Goal: Task Accomplishment & Management: Use online tool/utility

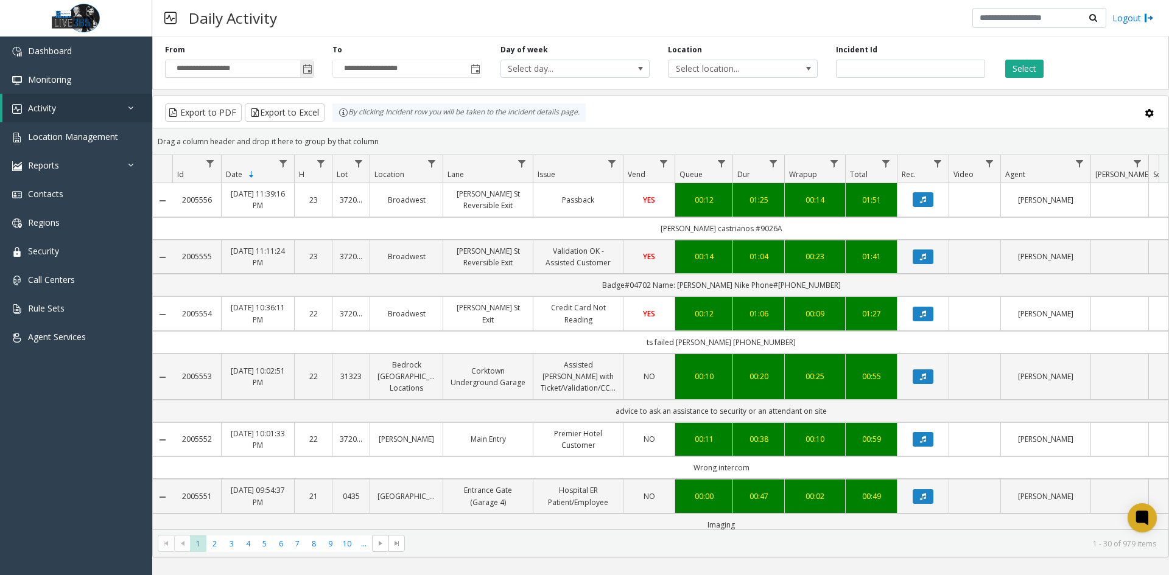
click at [304, 69] on span "Toggle popup" at bounding box center [308, 70] width 10 height 10
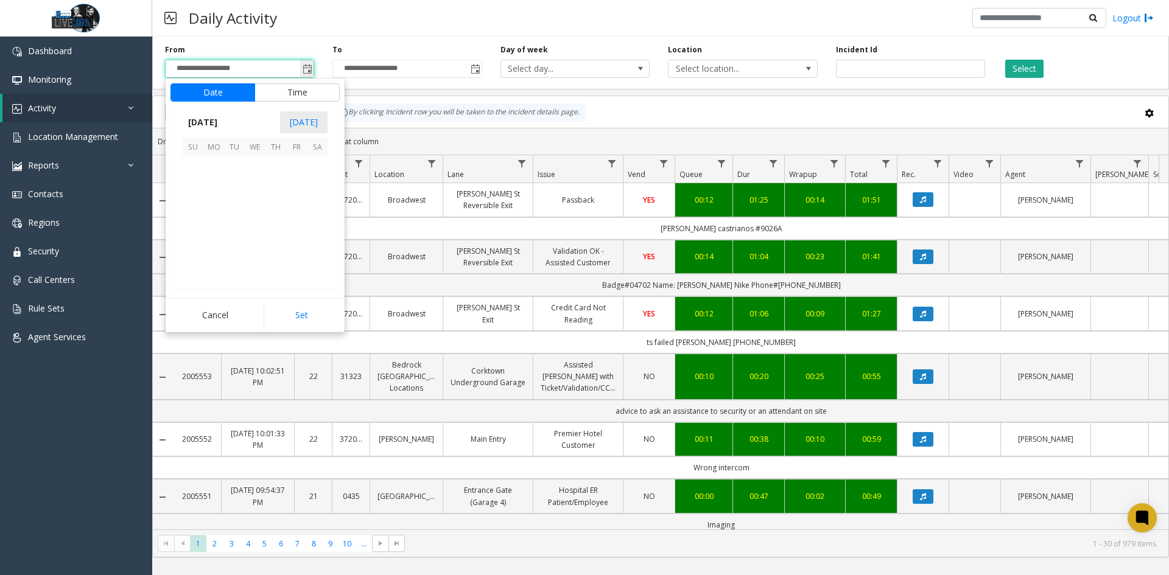
scroll to position [218398, 0]
click at [323, 251] on span "30" at bounding box center [317, 249] width 21 height 21
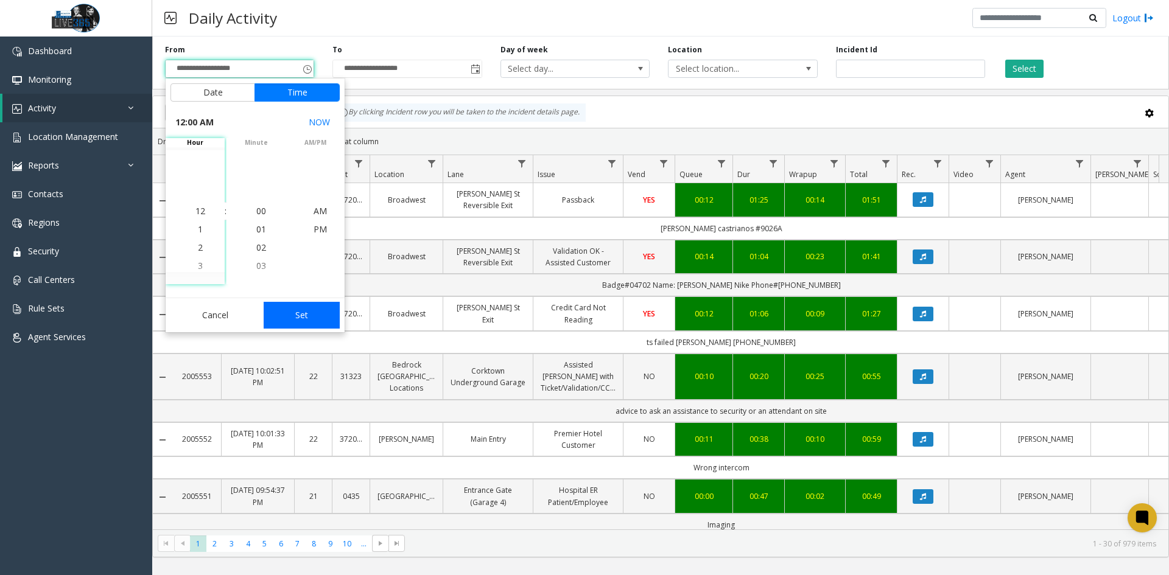
click at [325, 311] on button "Set" at bounding box center [302, 315] width 77 height 27
type input "**********"
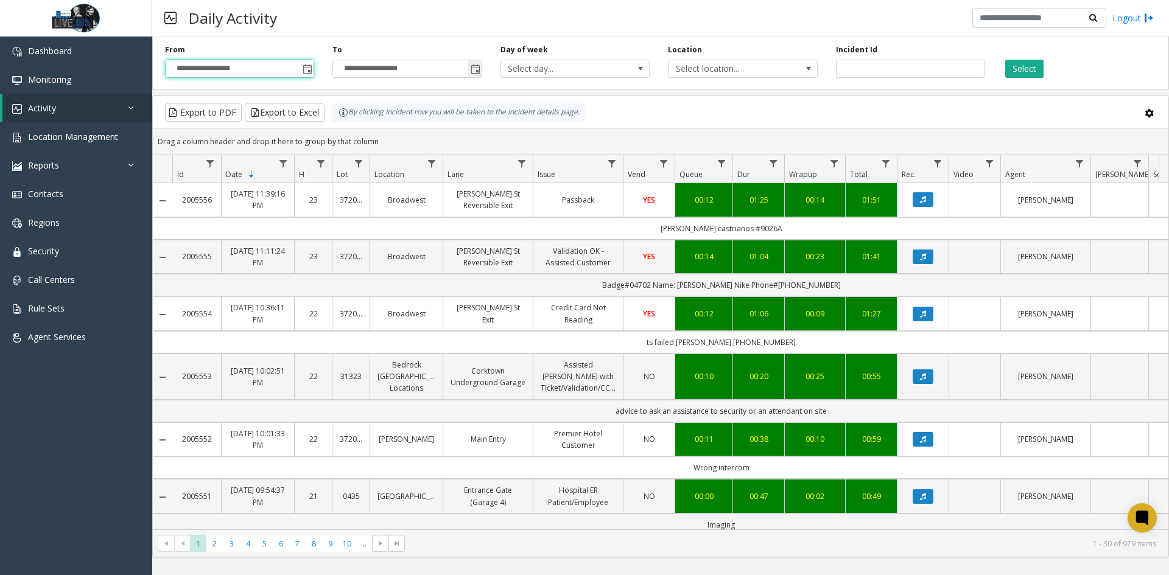
drag, startPoint x: 468, startPoint y: 69, endPoint x: 477, endPoint y: 73, distance: 10.1
click at [468, 69] on span "Toggle popup" at bounding box center [474, 68] width 13 height 19
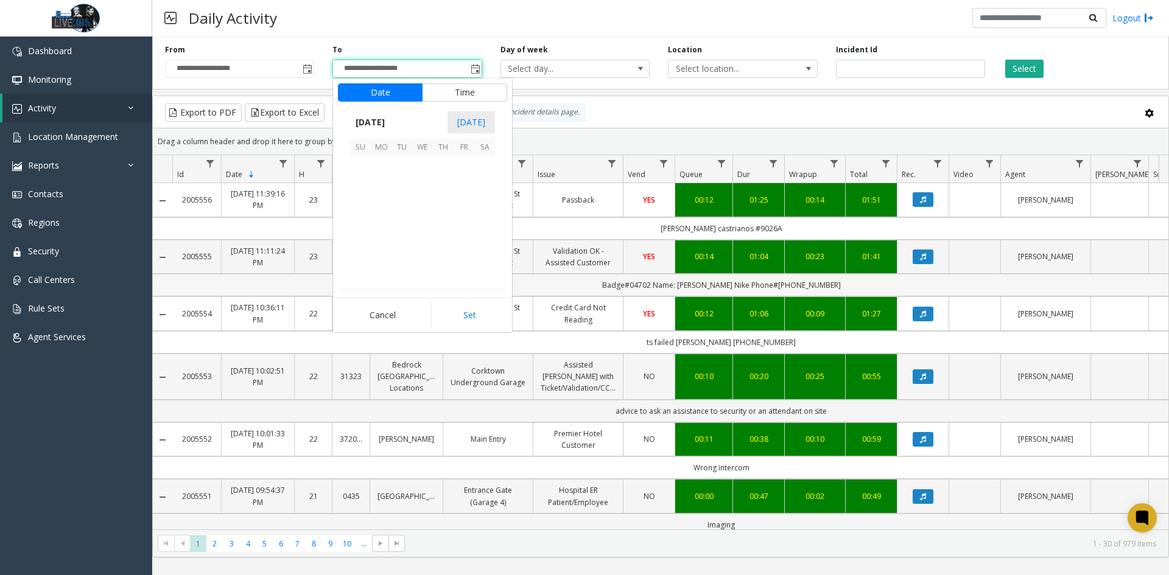
scroll to position [18, 0]
click at [496, 247] on kendo-virtualization "[DATE] 1 2 3 4 5 6 7 8 9 10 11 12 13 14 15 16 17 18 19 20 21 22 23 24 25 26 27 …" at bounding box center [422, 222] width 267 height 132
click at [494, 247] on span "30" at bounding box center [484, 249] width 21 height 21
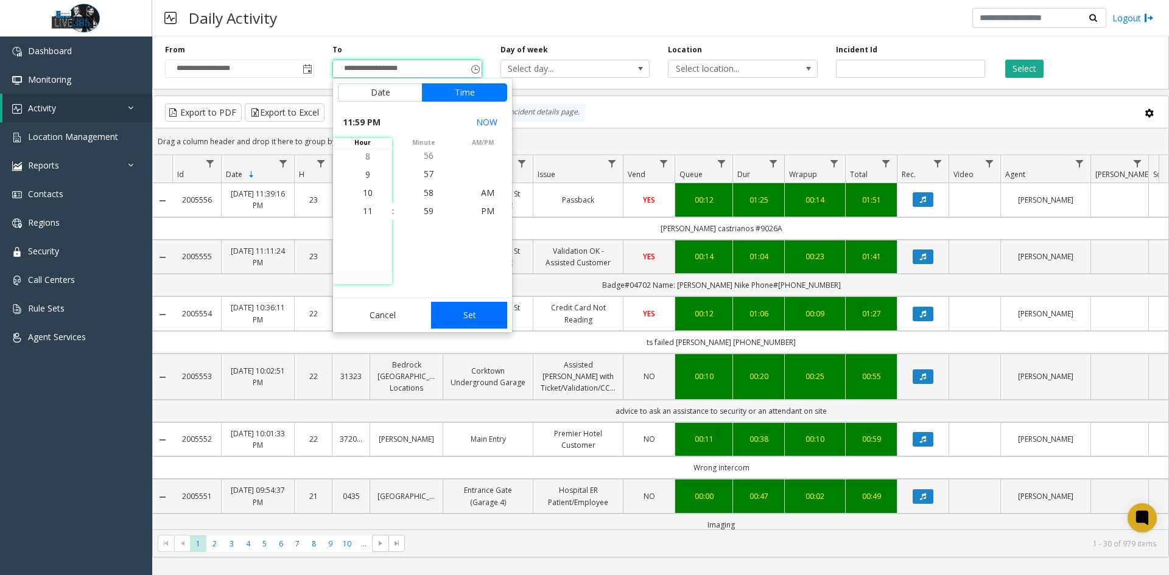
click at [491, 318] on button "Set" at bounding box center [469, 315] width 77 height 27
type input "**********"
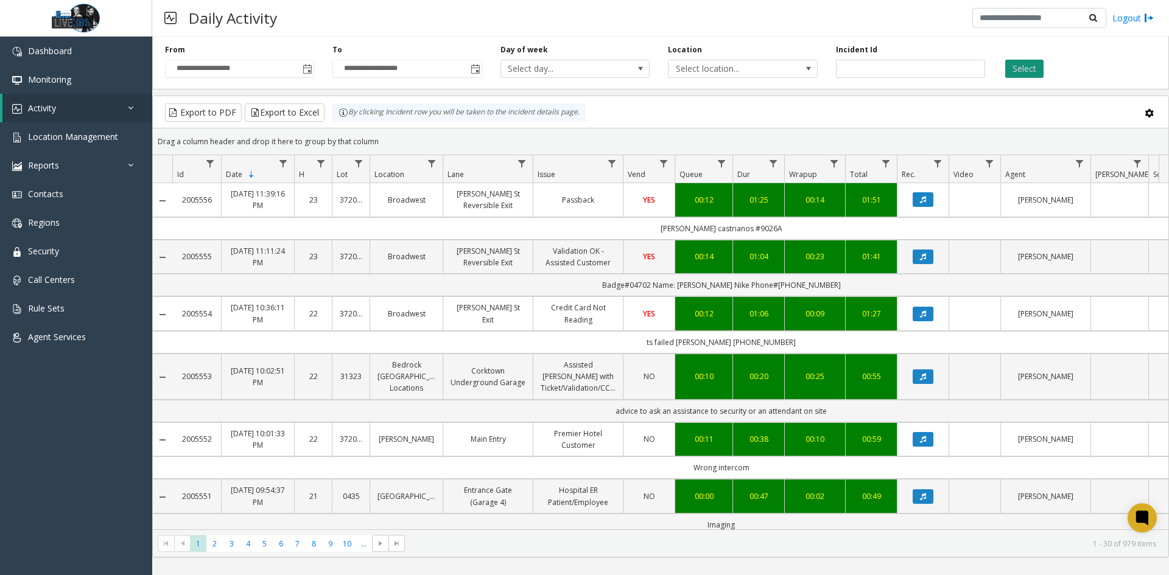
click at [1031, 68] on button "Select" at bounding box center [1024, 69] width 38 height 18
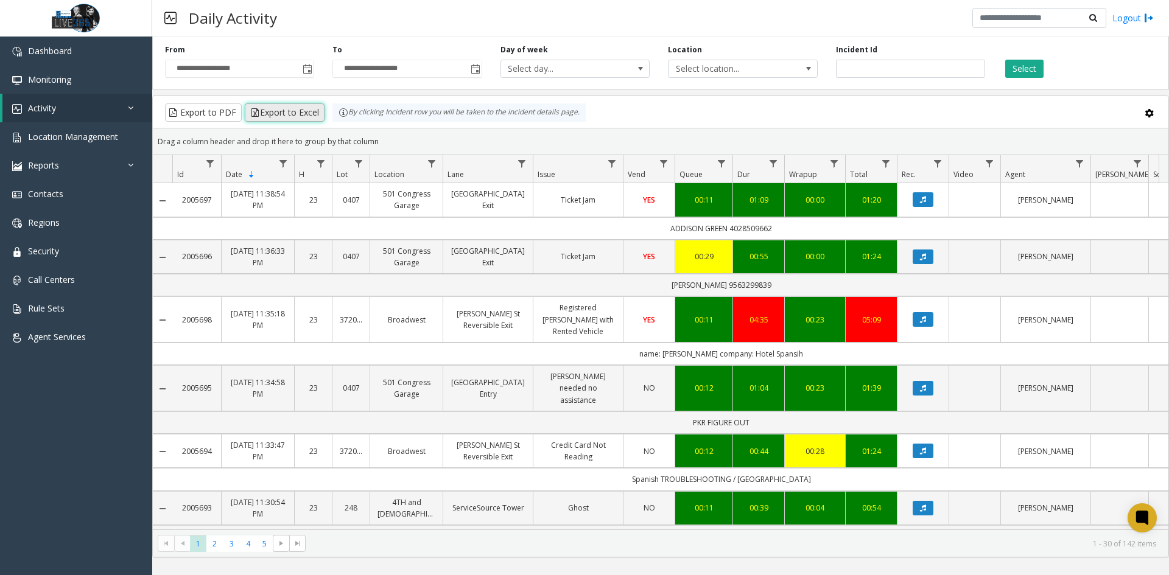
click at [268, 111] on button "Export to Excel" at bounding box center [285, 113] width 80 height 18
click at [939, 75] on input "number" at bounding box center [910, 69] width 149 height 18
paste input "*******"
click at [307, 66] on span "Toggle popup" at bounding box center [308, 70] width 10 height 10
type input "*******"
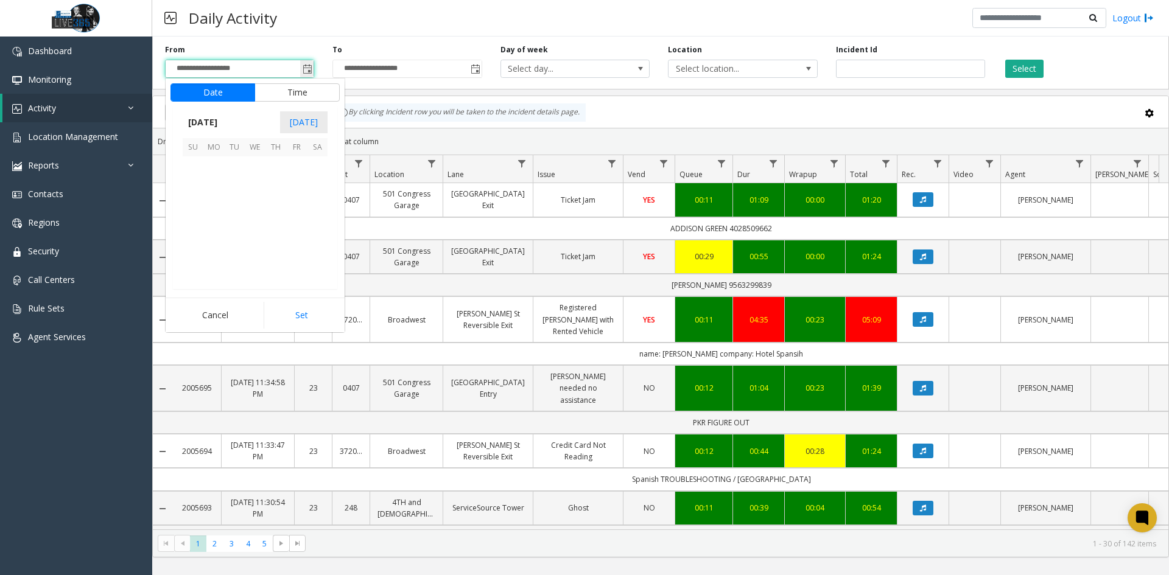
scroll to position [218398, 0]
click at [200, 264] on span "31" at bounding box center [193, 270] width 21 height 21
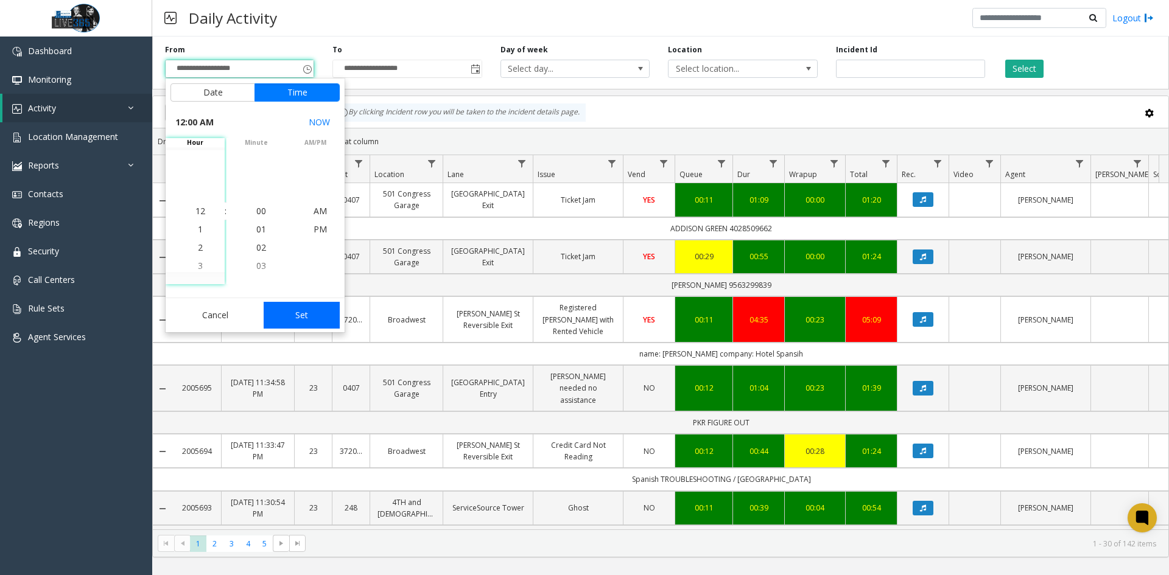
click at [295, 317] on button "Set" at bounding box center [302, 315] width 77 height 27
type input "**********"
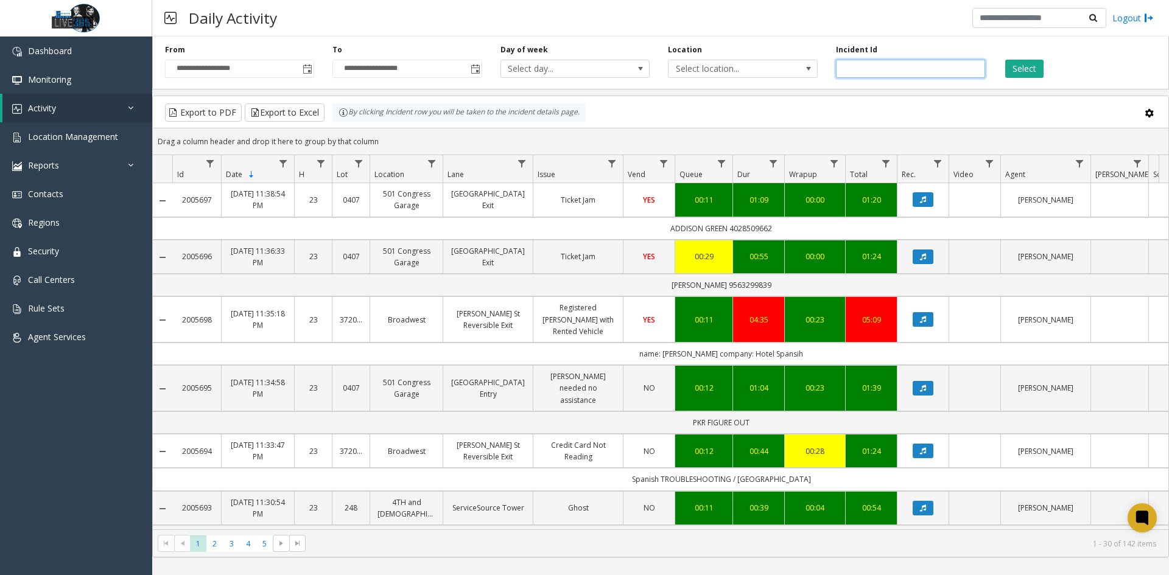
click at [942, 72] on input "*******" at bounding box center [910, 69] width 149 height 18
click at [1034, 66] on button "Select" at bounding box center [1024, 69] width 38 height 18
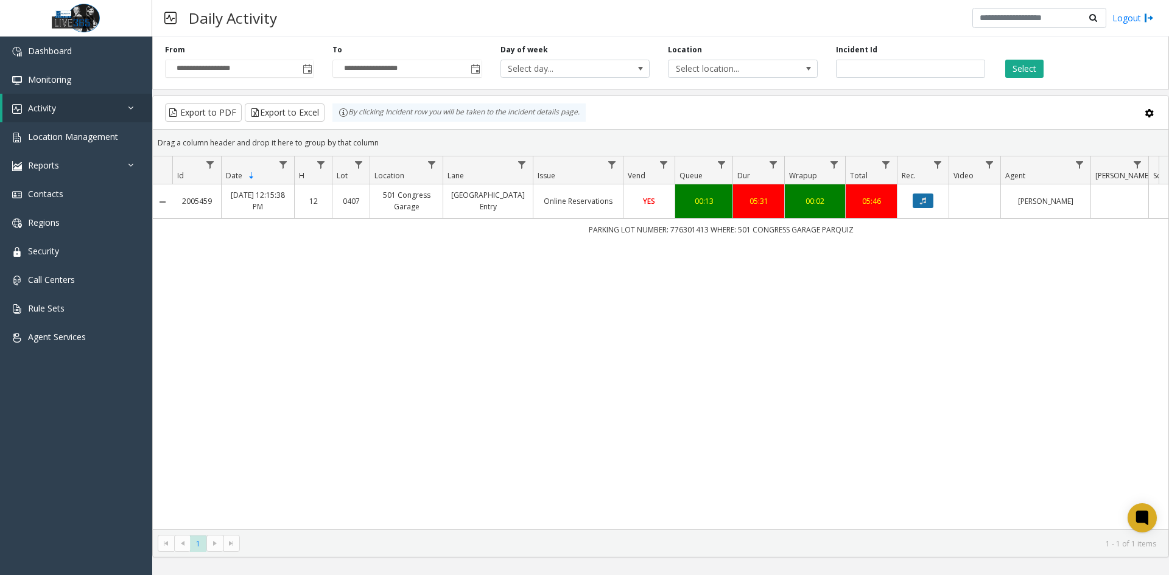
click at [926, 206] on button "Data table" at bounding box center [923, 201] width 21 height 15
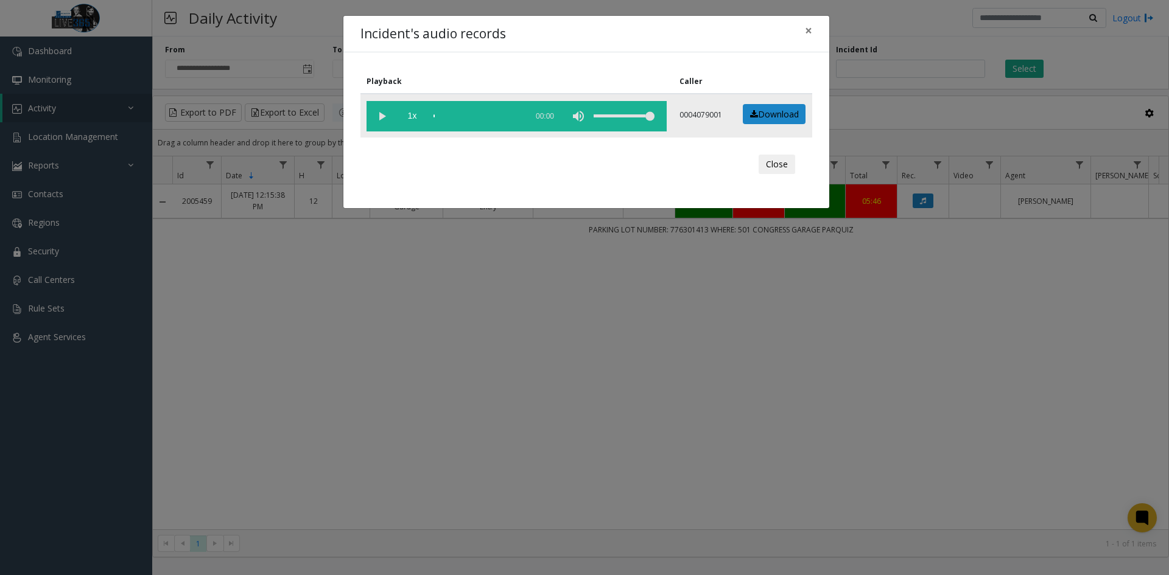
click at [385, 120] on vg-play-pause at bounding box center [382, 116] width 30 height 30
click at [437, 118] on div "scrub bar" at bounding box center [477, 116] width 87 height 30
click at [781, 164] on button "Close" at bounding box center [777, 164] width 37 height 19
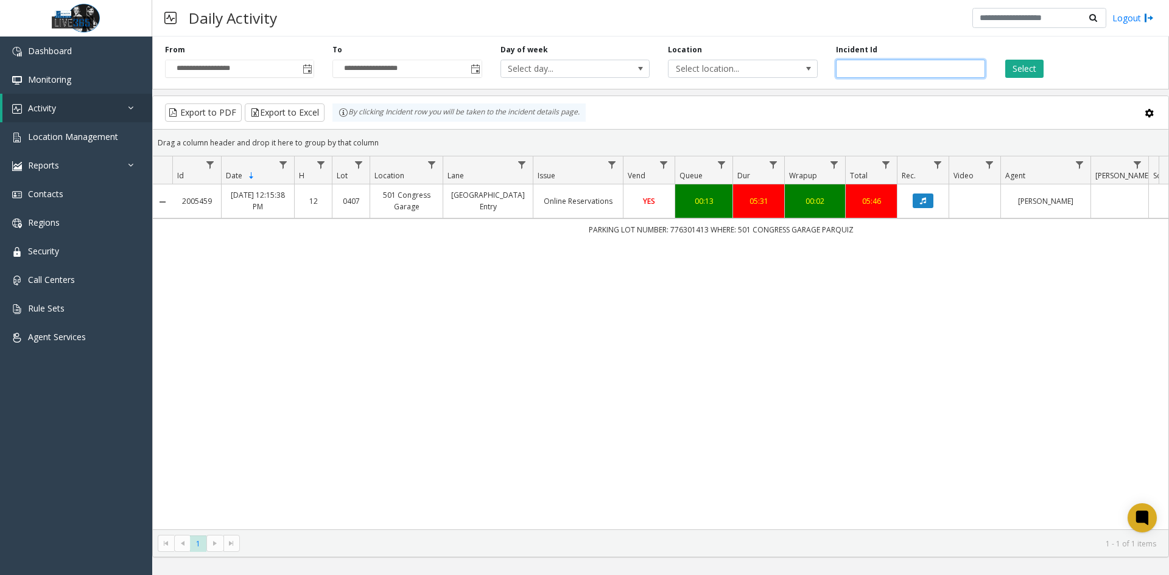
click at [880, 66] on input "*******" at bounding box center [910, 69] width 149 height 18
paste input "number"
click at [1031, 72] on button "Select" at bounding box center [1024, 69] width 38 height 18
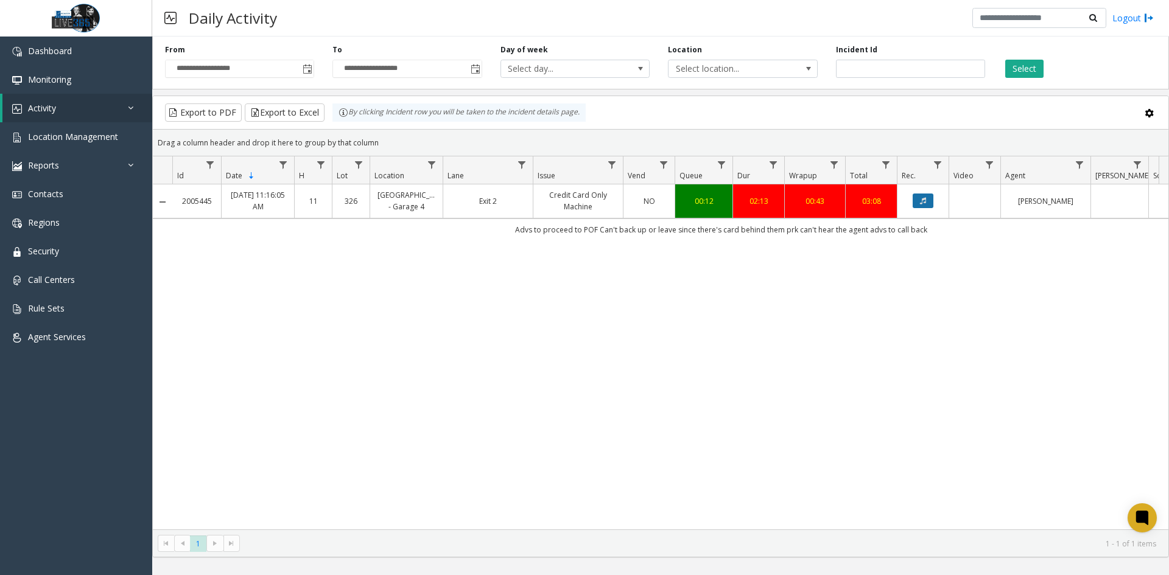
click at [928, 208] on button "Data table" at bounding box center [923, 201] width 21 height 15
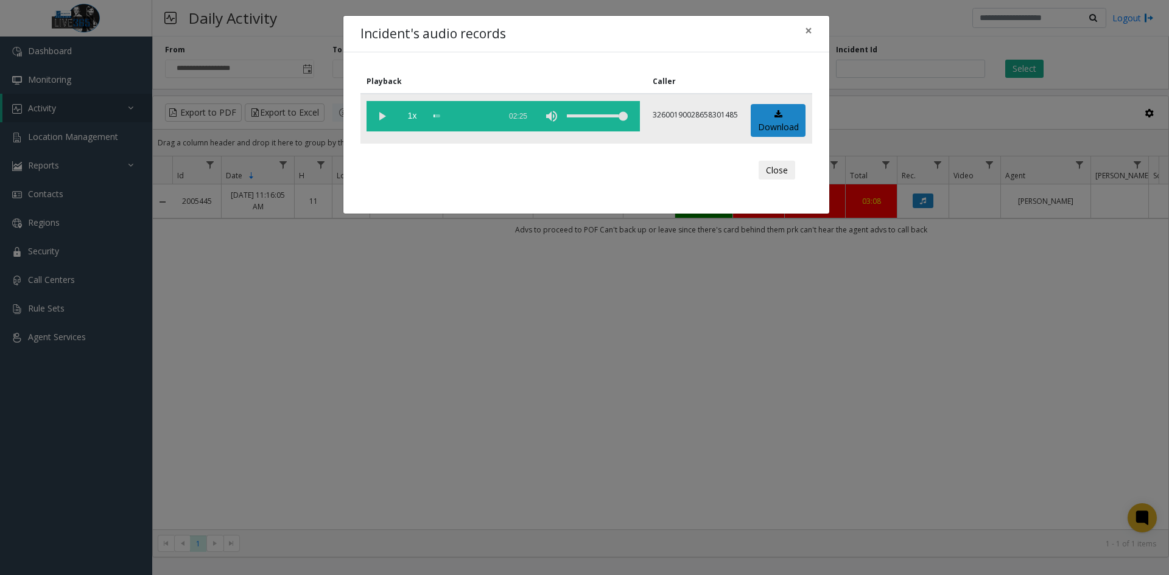
click at [389, 116] on vg-play-pause at bounding box center [382, 116] width 30 height 30
click at [436, 115] on div "scrub bar" at bounding box center [464, 116] width 60 height 30
click at [438, 115] on div "scrub bar" at bounding box center [464, 116] width 60 height 30
click at [810, 28] on span "×" at bounding box center [808, 30] width 7 height 17
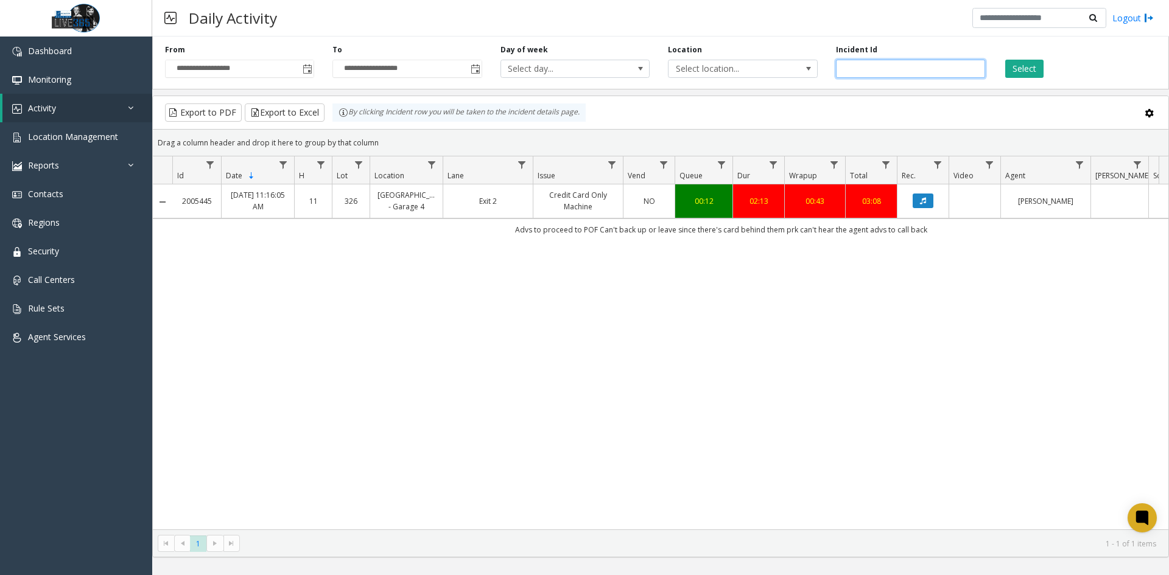
click at [912, 71] on input "*******" at bounding box center [910, 69] width 149 height 18
paste input "number"
type input "*******"
click at [1022, 66] on button "Select" at bounding box center [1024, 69] width 38 height 18
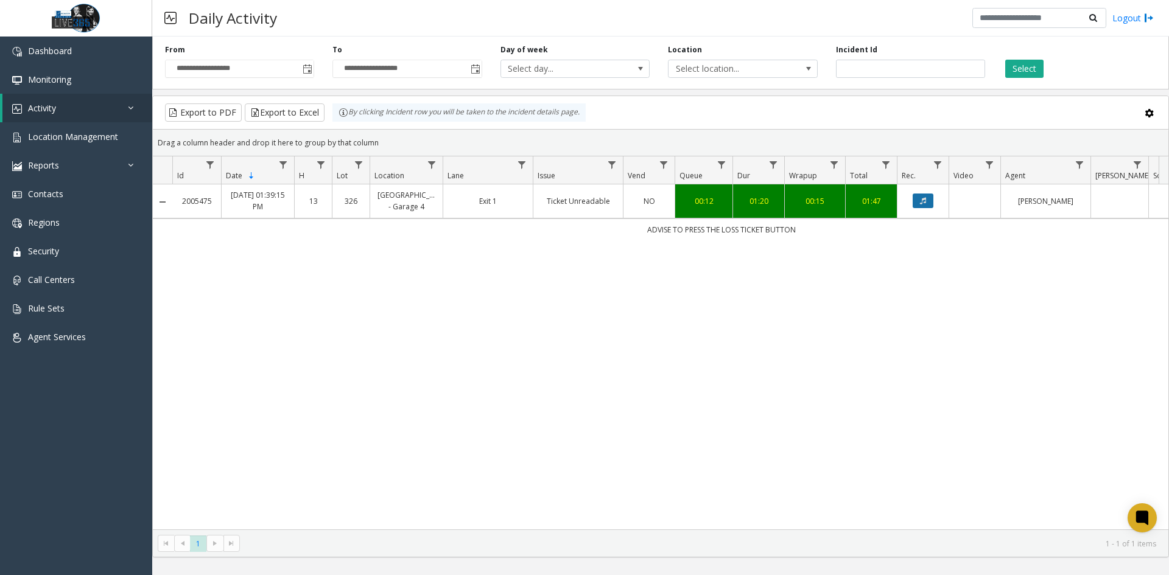
click at [924, 204] on icon "Data table" at bounding box center [923, 200] width 6 height 7
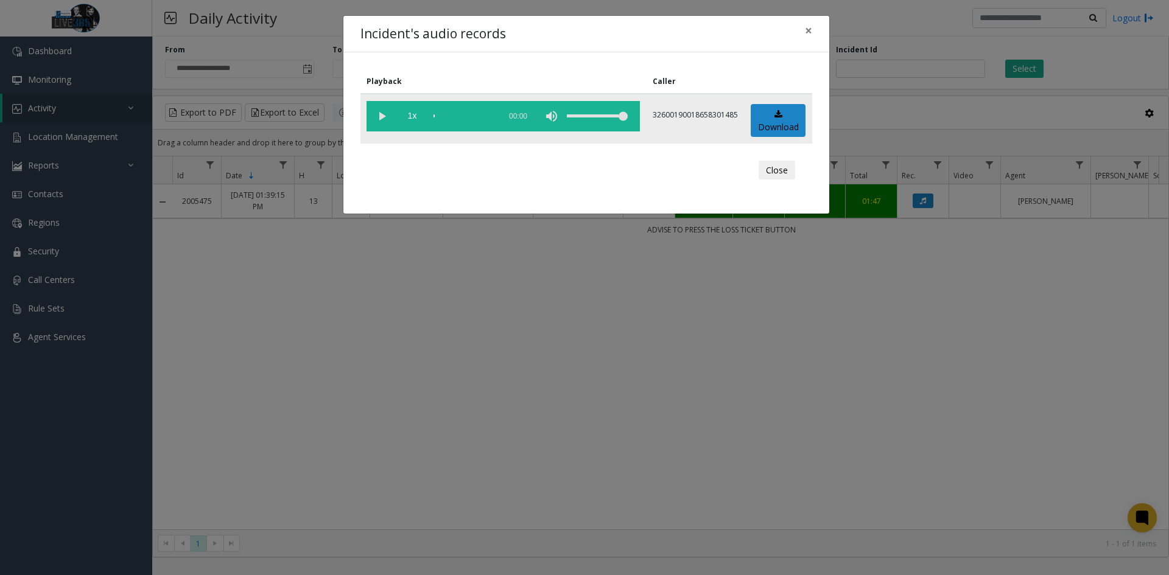
click at [383, 113] on vg-play-pause at bounding box center [382, 116] width 30 height 30
click at [440, 115] on div "scrub bar" at bounding box center [464, 116] width 60 height 30
click at [770, 170] on button "Close" at bounding box center [777, 170] width 37 height 19
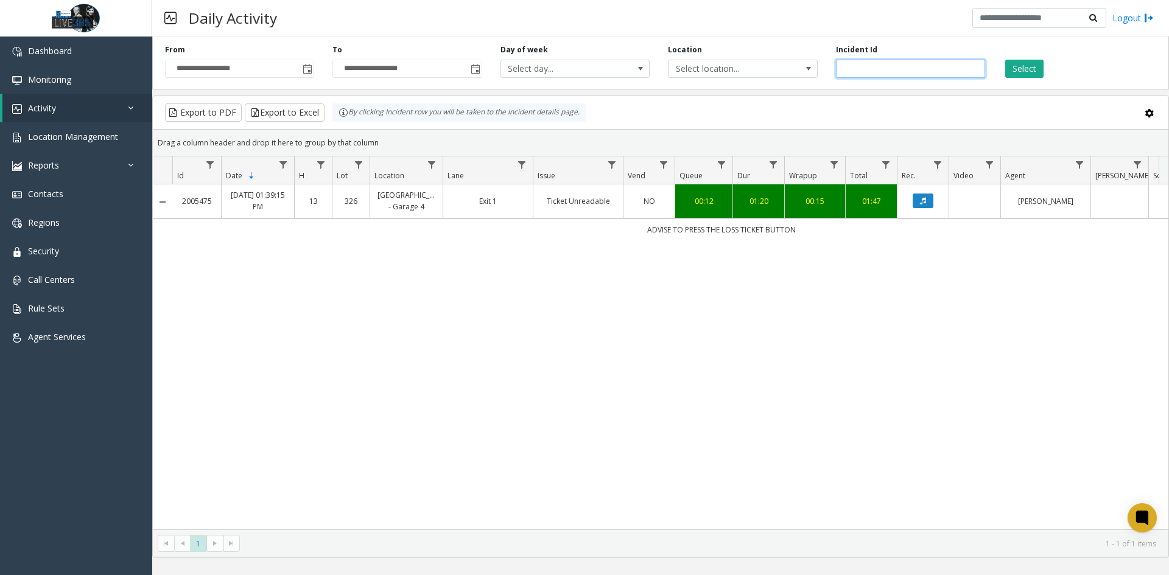
click at [917, 70] on input "*******" at bounding box center [910, 69] width 149 height 18
click at [1021, 60] on button "Select" at bounding box center [1024, 69] width 38 height 18
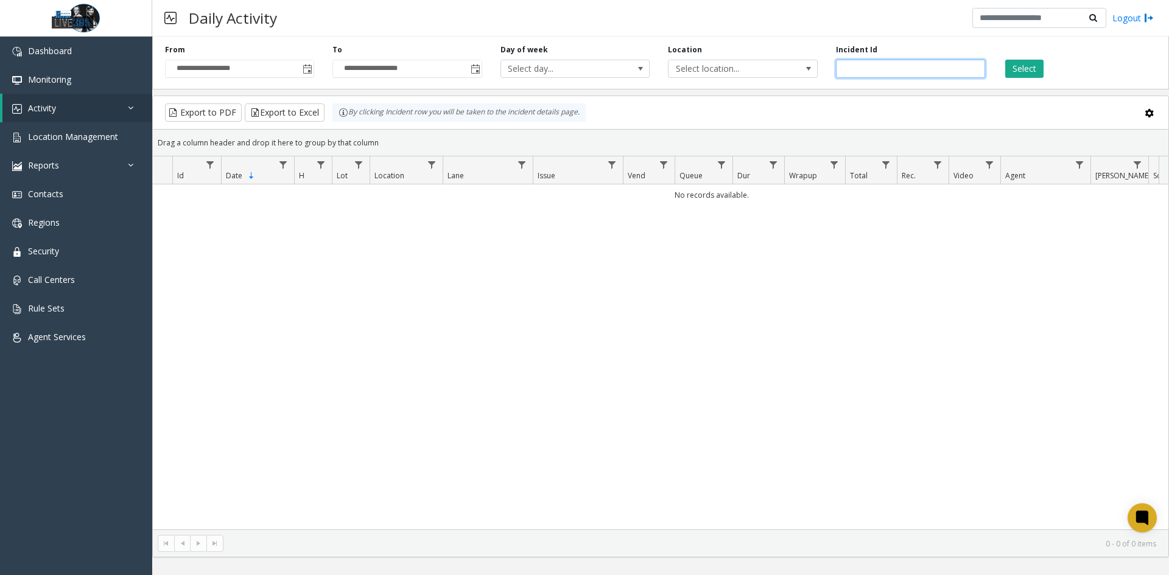
click at [918, 75] on input "number" at bounding box center [910, 69] width 149 height 18
paste input "*******"
type input "*******"
click at [1024, 73] on button "Select" at bounding box center [1024, 69] width 38 height 18
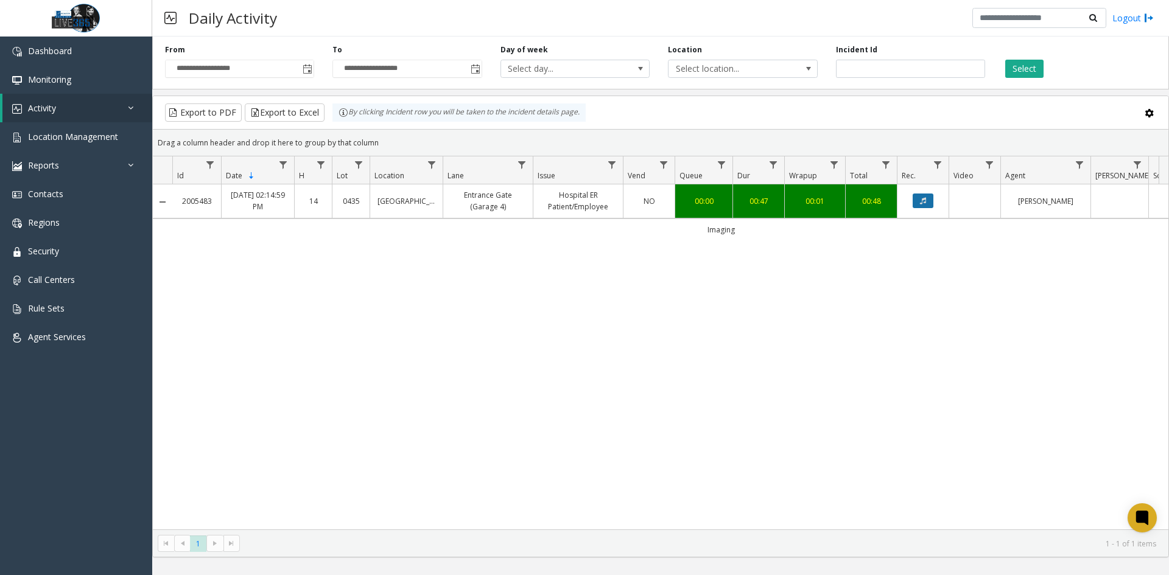
click at [921, 198] on icon "Data table" at bounding box center [923, 200] width 6 height 7
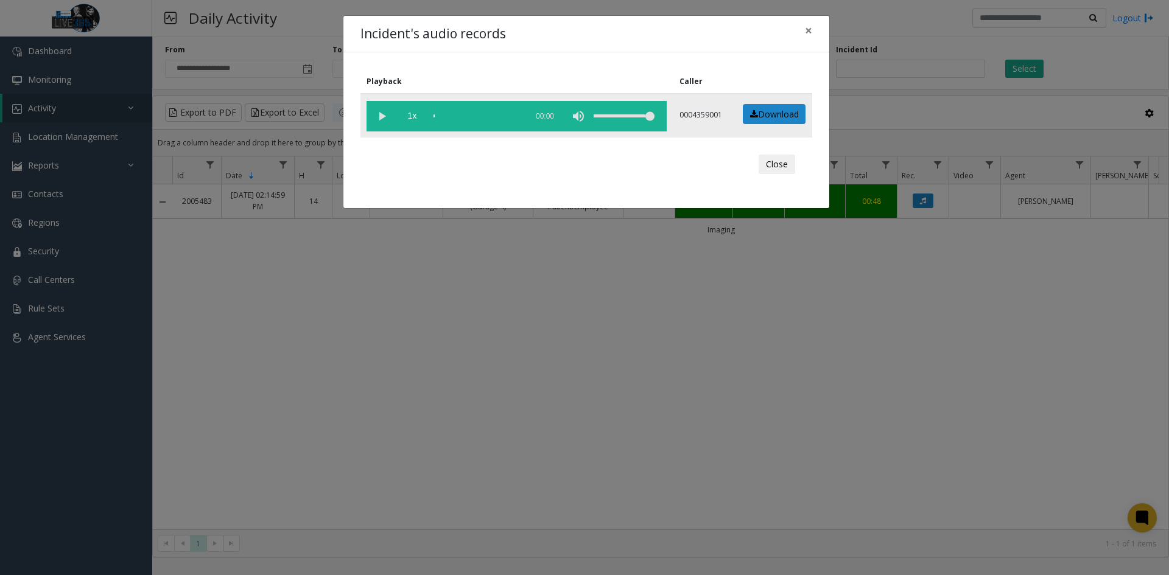
click at [386, 112] on vg-play-pause at bounding box center [382, 116] width 30 height 30
drag, startPoint x: 805, startPoint y: 34, endPoint x: 755, endPoint y: 53, distance: 53.4
click at [755, 53] on div "Incident's audio records × Playback Caller 1x 01:01 0004359001 Download Close" at bounding box center [586, 112] width 487 height 194
click at [781, 171] on button "Close" at bounding box center [777, 164] width 37 height 19
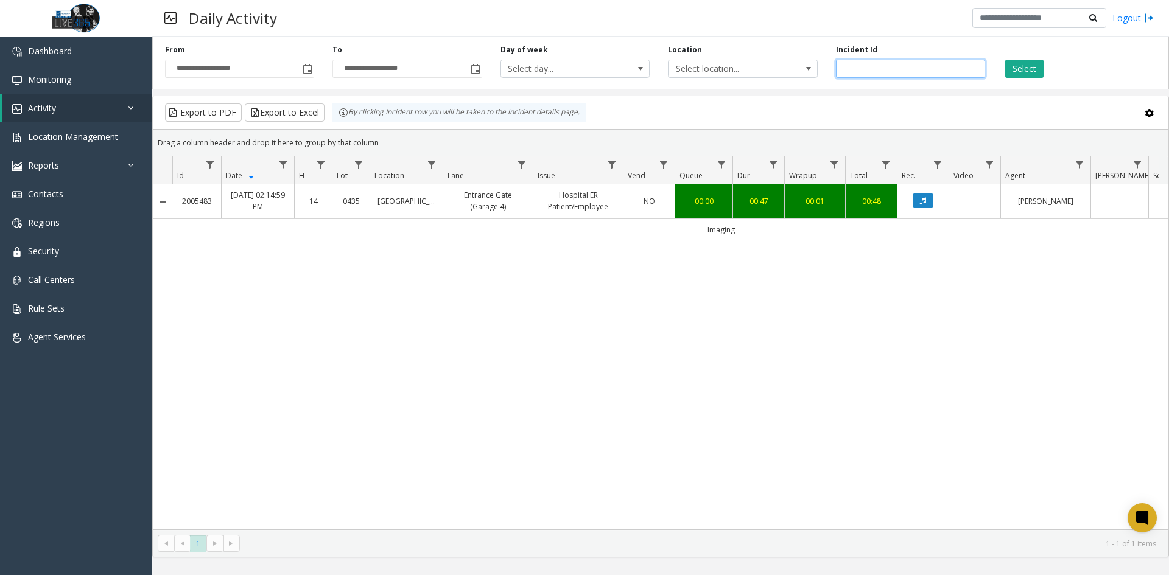
click at [947, 71] on input "*******" at bounding box center [910, 69] width 149 height 18
paste input "number"
click at [1020, 67] on button "Select" at bounding box center [1024, 69] width 38 height 18
click at [924, 200] on icon "Data table" at bounding box center [923, 200] width 6 height 7
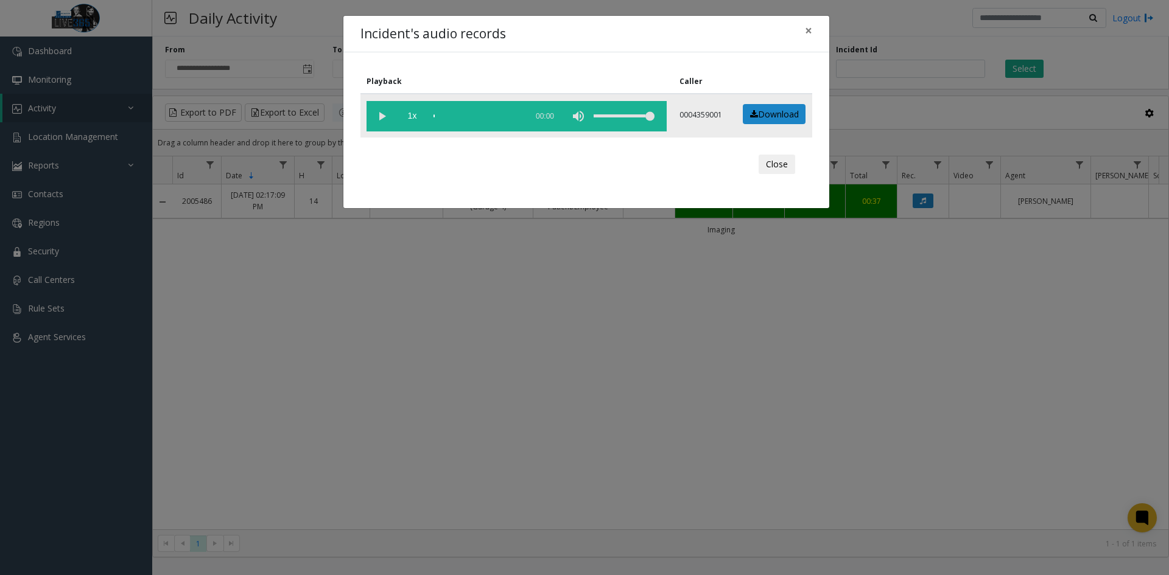
click at [385, 116] on vg-play-pause at bounding box center [382, 116] width 30 height 30
click at [438, 116] on div "scrub bar" at bounding box center [477, 116] width 87 height 30
click at [441, 116] on div "scrub bar" at bounding box center [477, 116] width 87 height 30
click at [813, 29] on button "×" at bounding box center [808, 31] width 24 height 30
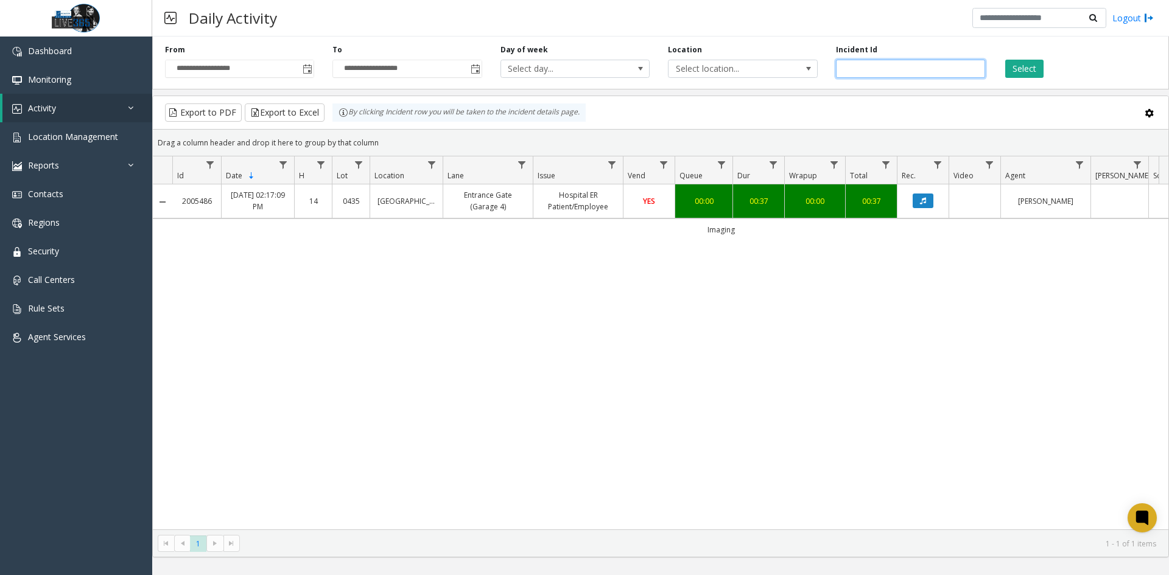
click at [901, 67] on input "*******" at bounding box center [910, 69] width 149 height 18
paste input "number"
click at [1024, 69] on button "Select" at bounding box center [1024, 69] width 38 height 18
click at [897, 66] on input "*******" at bounding box center [910, 69] width 149 height 18
paste input "number"
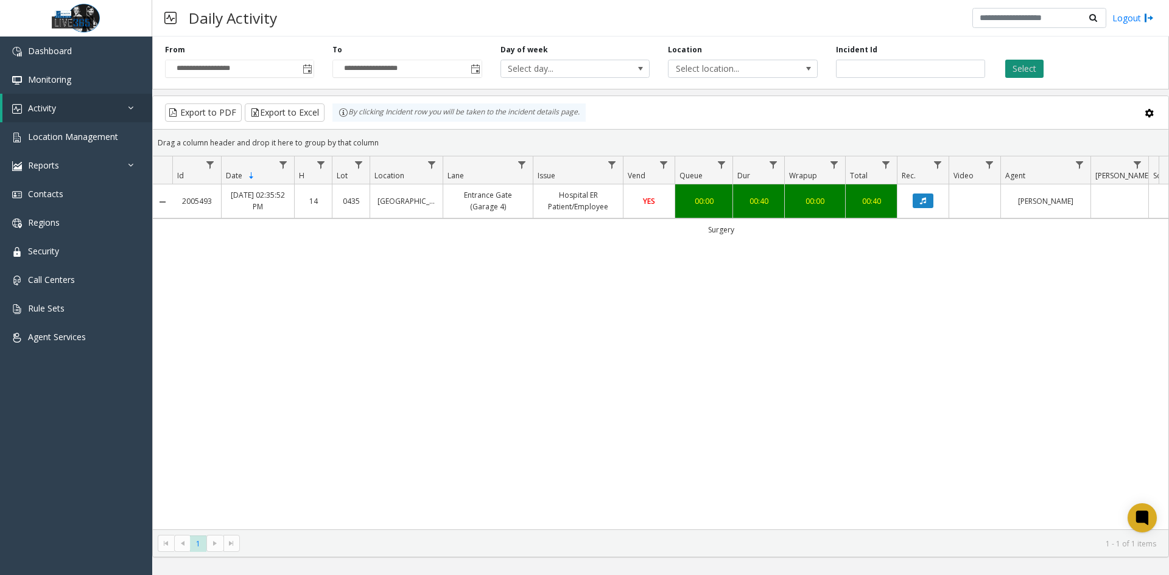
click at [1038, 69] on button "Select" at bounding box center [1024, 69] width 38 height 18
click at [1028, 72] on button "Select" at bounding box center [1024, 69] width 38 height 18
click at [926, 195] on button "Data table" at bounding box center [923, 201] width 21 height 15
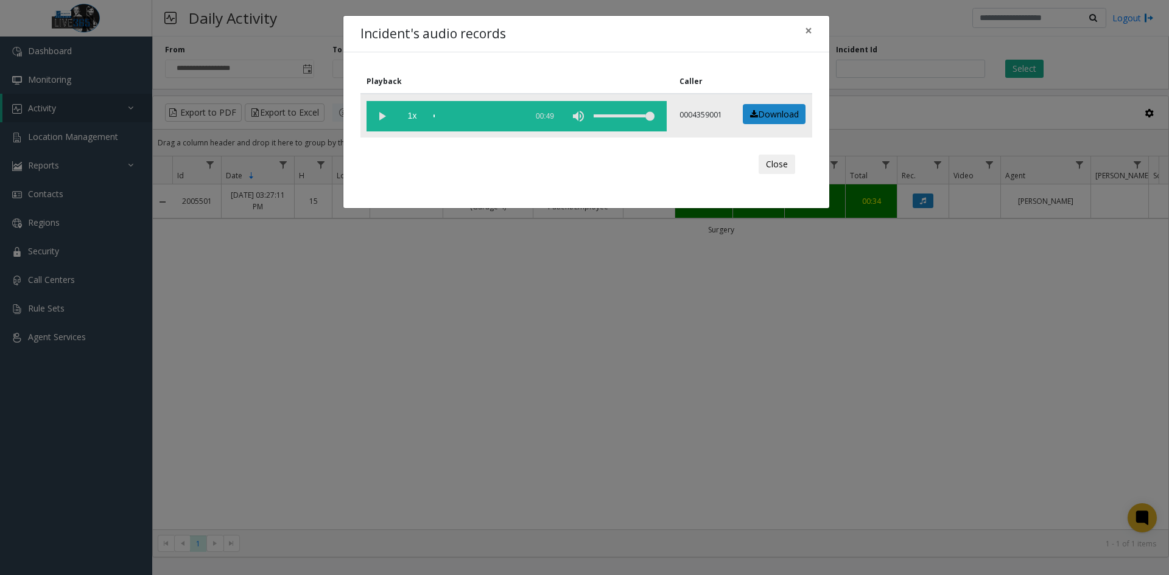
click at [377, 111] on vg-play-pause at bounding box center [382, 116] width 30 height 30
click at [441, 116] on div "scrub bar" at bounding box center [477, 116] width 87 height 30
click at [445, 116] on div "scrub bar" at bounding box center [477, 116] width 87 height 30
click at [448, 116] on div "scrub bar" at bounding box center [477, 116] width 87 height 30
drag, startPoint x: 782, startPoint y: 163, endPoint x: 698, endPoint y: 191, distance: 88.8
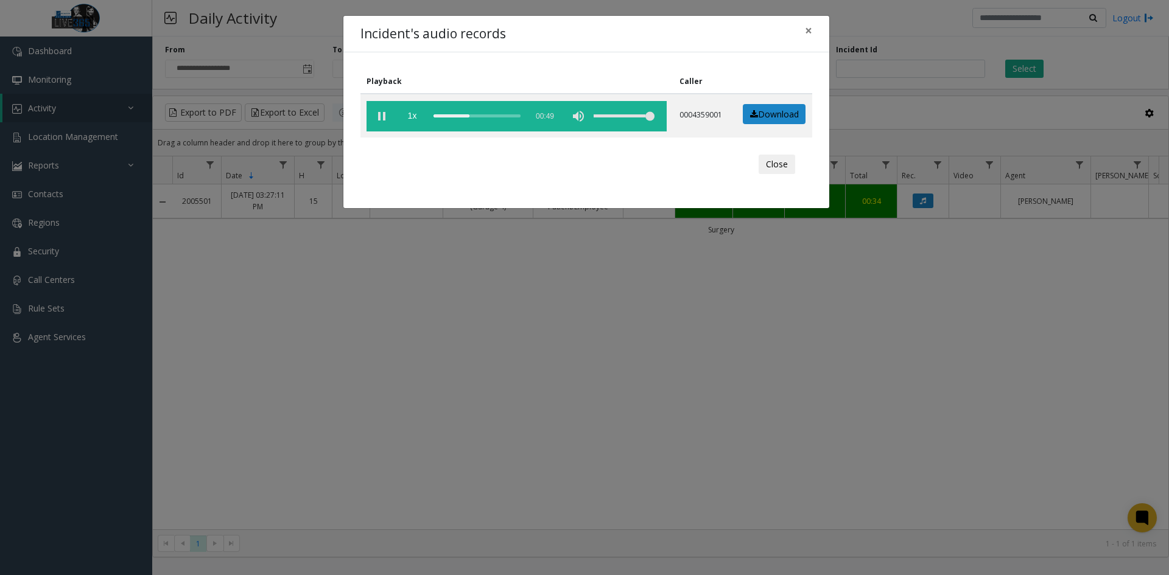
click at [781, 162] on button "Close" at bounding box center [777, 164] width 37 height 19
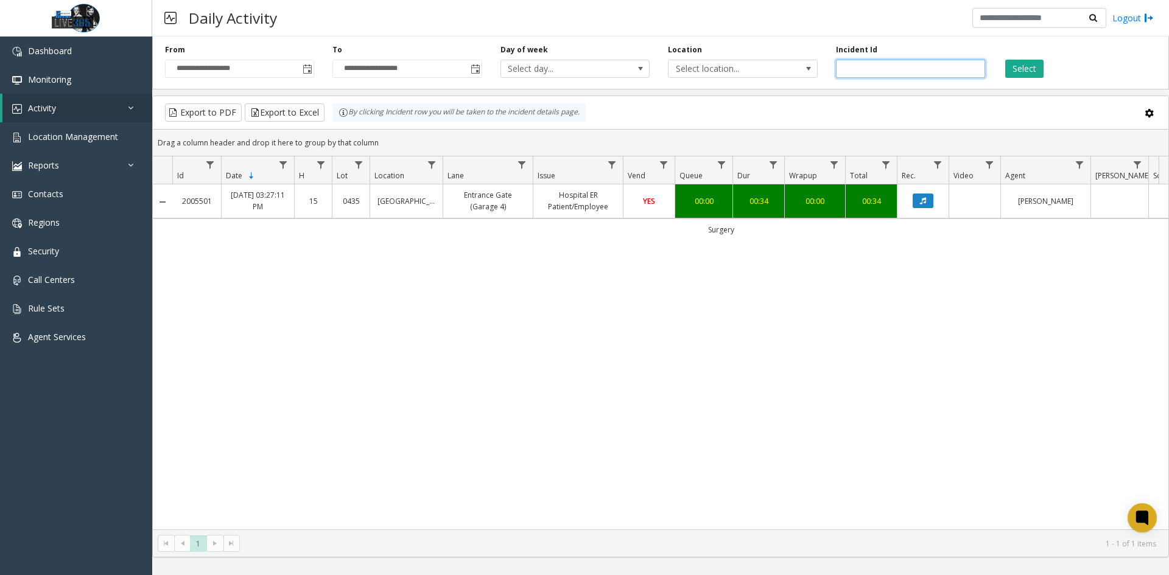
click at [902, 70] on input "*******" at bounding box center [910, 69] width 149 height 18
paste input "number"
click at [1035, 74] on button "Select" at bounding box center [1024, 69] width 38 height 18
click at [924, 204] on icon "Data table" at bounding box center [923, 200] width 6 height 7
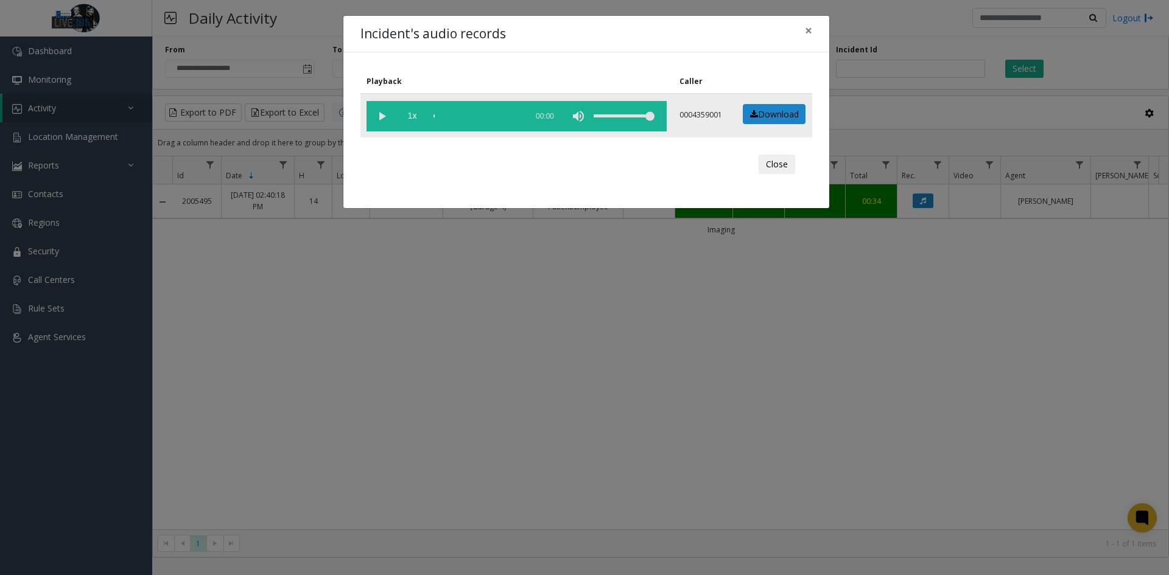
click at [373, 115] on vg-play-pause at bounding box center [382, 116] width 30 height 30
click at [440, 117] on div "scrub bar" at bounding box center [477, 116] width 87 height 30
click at [787, 165] on button "Close" at bounding box center [777, 164] width 37 height 19
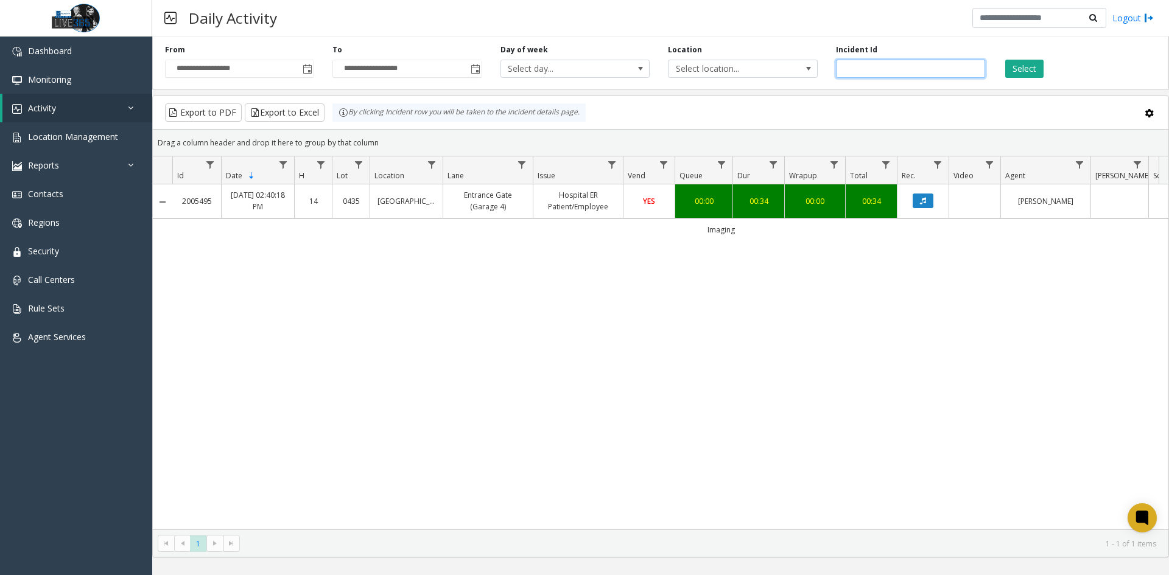
click at [927, 69] on input "*******" at bounding box center [910, 69] width 149 height 18
paste input "number"
click at [1018, 71] on button "Select" at bounding box center [1024, 69] width 38 height 18
click at [924, 200] on icon "Data table" at bounding box center [923, 200] width 6 height 7
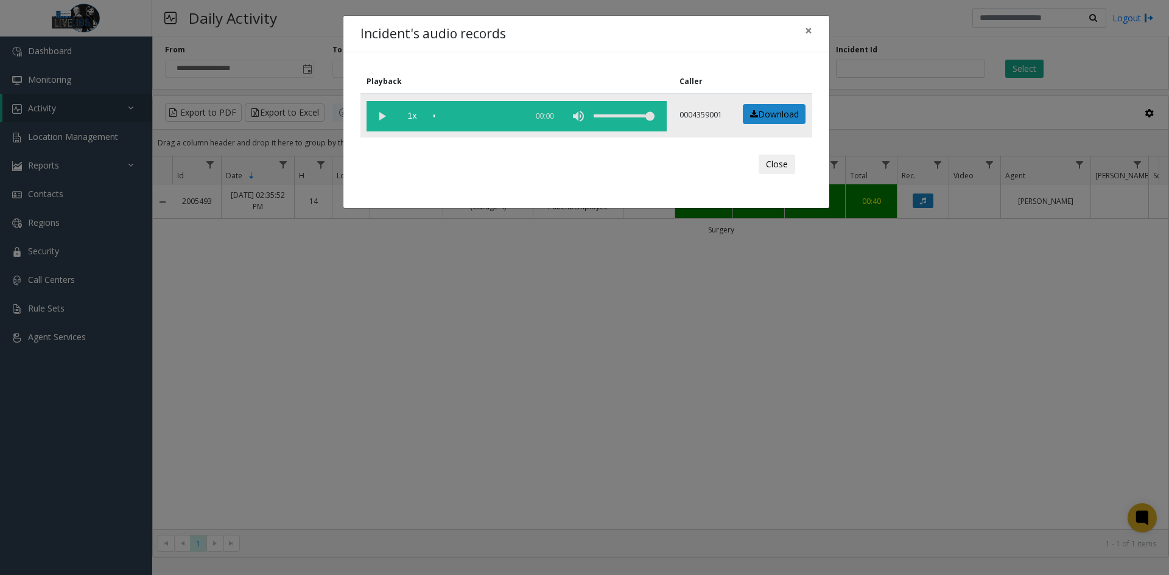
click at [387, 116] on vg-play-pause at bounding box center [382, 116] width 30 height 30
click at [771, 164] on button "Close" at bounding box center [777, 164] width 37 height 19
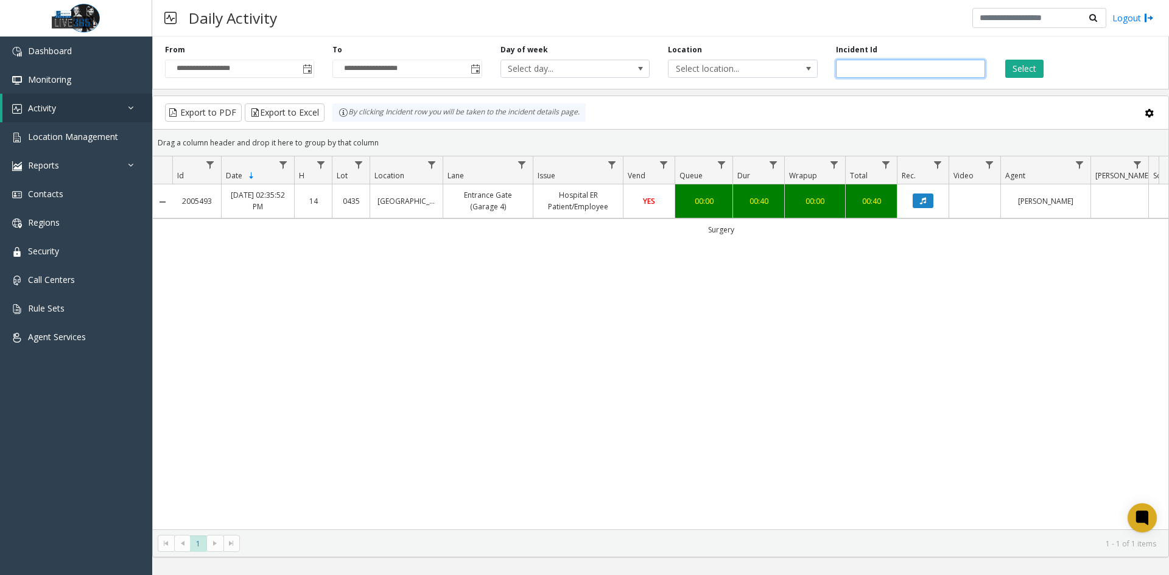
click at [946, 69] on input "*******" at bounding box center [910, 69] width 149 height 18
paste input "number"
click at [1030, 76] on button "Select" at bounding box center [1024, 69] width 38 height 18
click at [929, 202] on button "Data table" at bounding box center [923, 201] width 21 height 15
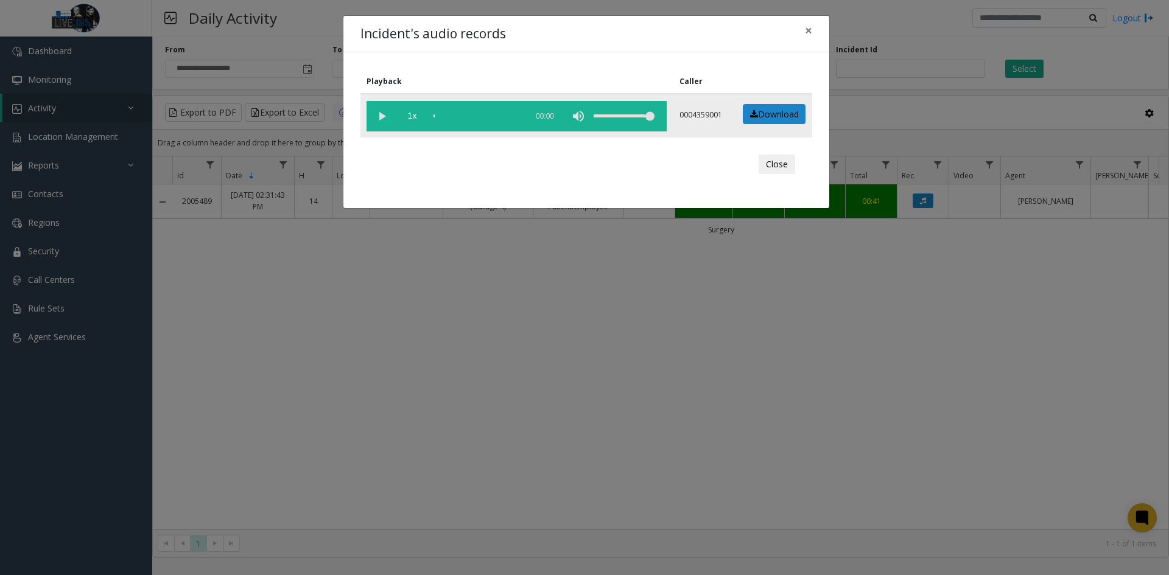
click at [392, 115] on vg-play-pause at bounding box center [382, 116] width 30 height 30
click at [443, 114] on div "scrub bar" at bounding box center [477, 116] width 87 height 30
click at [790, 161] on button "Close" at bounding box center [777, 164] width 37 height 19
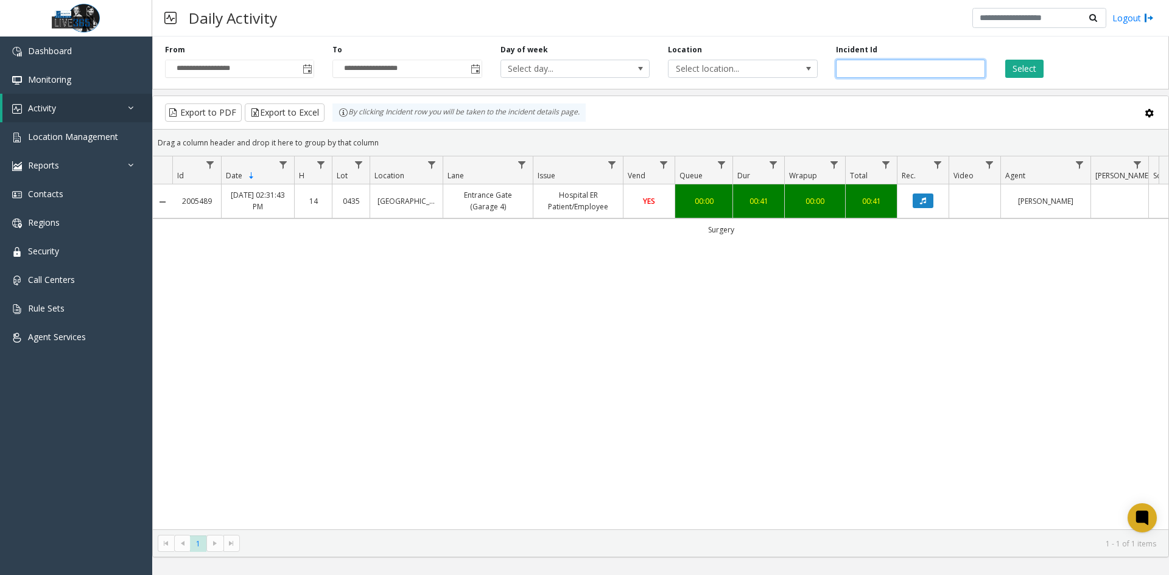
click at [890, 71] on input "*******" at bounding box center [910, 69] width 149 height 18
paste input "number"
type input "*******"
click at [1034, 70] on button "Select" at bounding box center [1024, 69] width 38 height 18
click at [924, 202] on icon "Data table" at bounding box center [923, 200] width 6 height 7
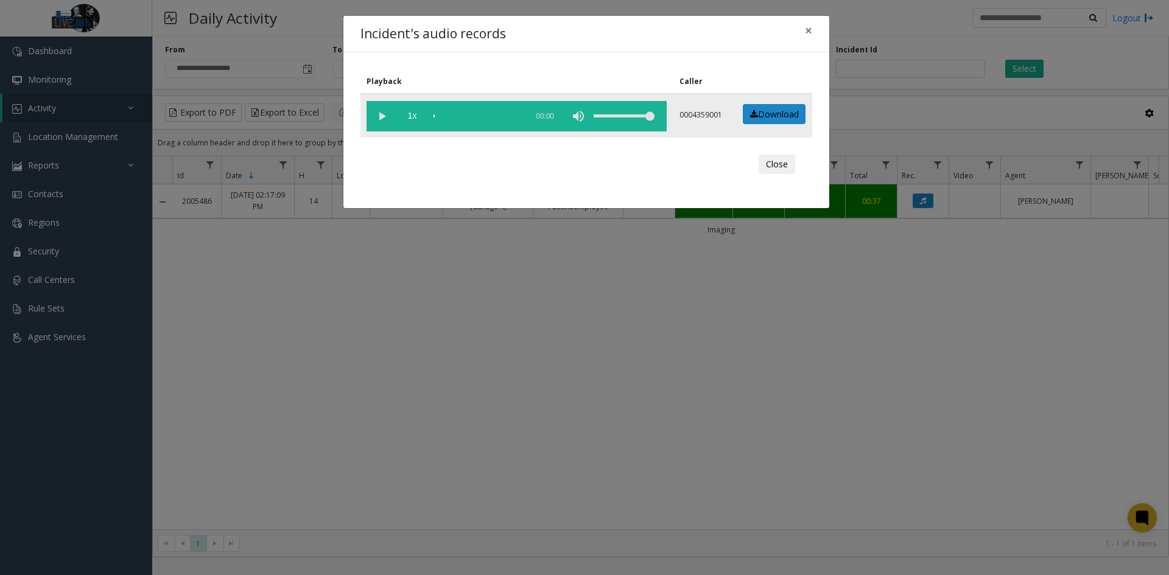
click at [373, 117] on vg-play-pause at bounding box center [382, 116] width 30 height 30
click at [769, 164] on button "Close" at bounding box center [777, 164] width 37 height 19
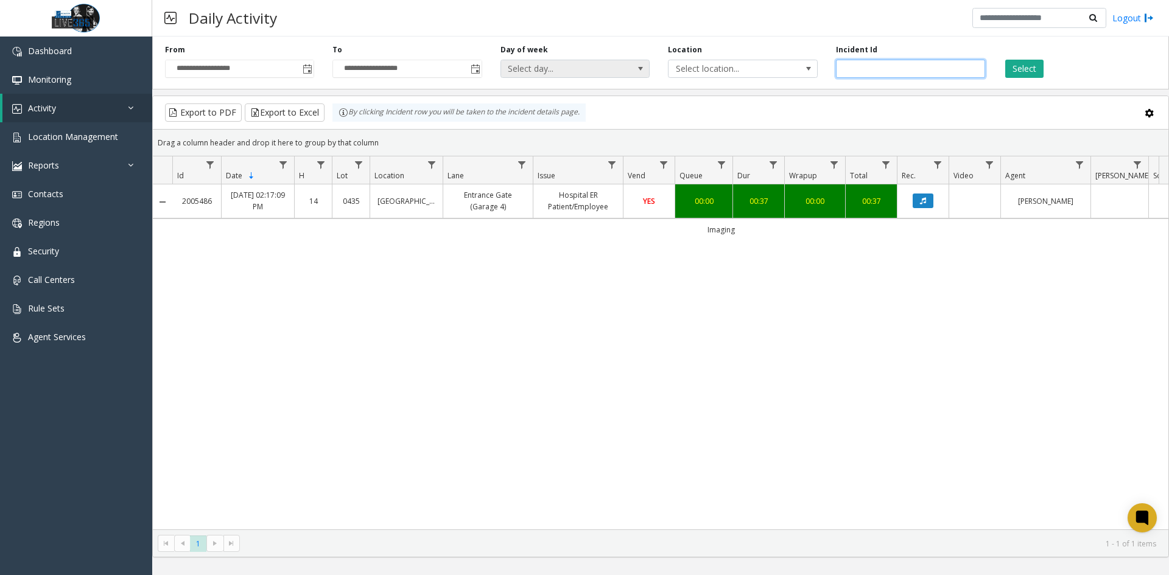
drag, startPoint x: 879, startPoint y: 69, endPoint x: 611, endPoint y: 66, distance: 267.9
click at [620, 66] on div "**********" at bounding box center [660, 61] width 1017 height 58
click at [1027, 67] on button "Select" at bounding box center [1024, 69] width 38 height 18
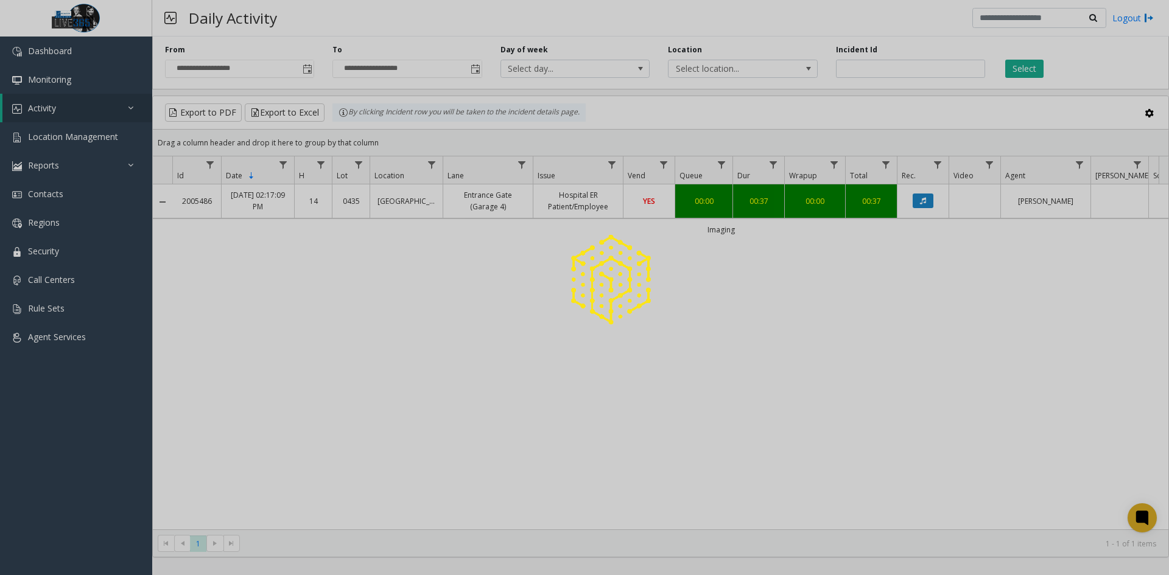
drag, startPoint x: 1027, startPoint y: 67, endPoint x: 986, endPoint y: 133, distance: 77.9
click at [1027, 67] on div at bounding box center [584, 287] width 1169 height 575
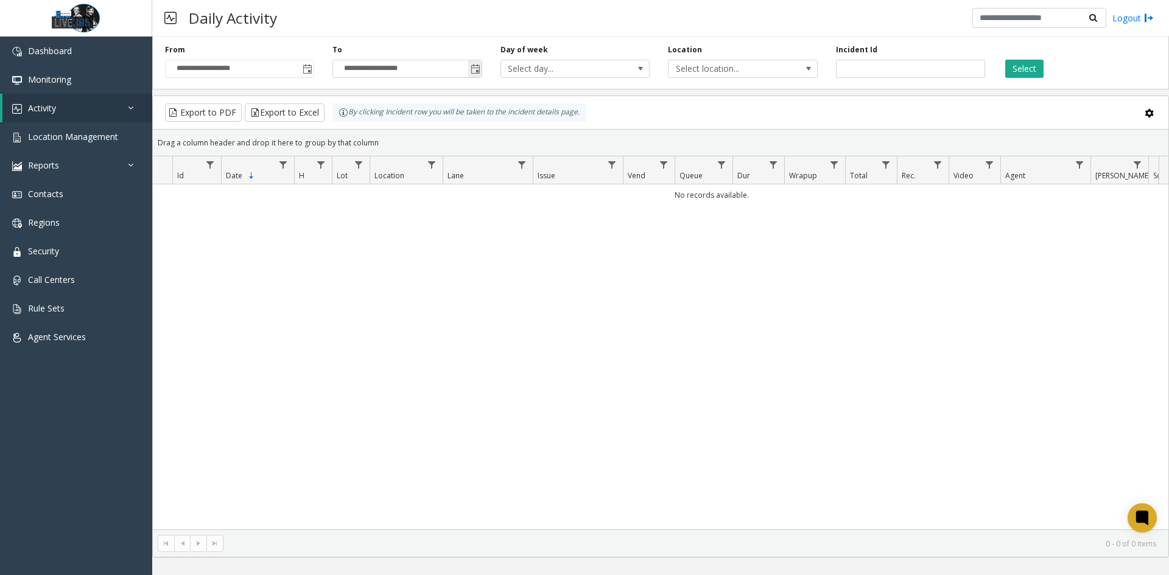
drag, startPoint x: 487, startPoint y: 69, endPoint x: 480, endPoint y: 68, distance: 6.8
click at [485, 69] on div "**********" at bounding box center [406, 60] width 167 height 33
click at [480, 68] on span "Toggle popup" at bounding box center [474, 68] width 13 height 19
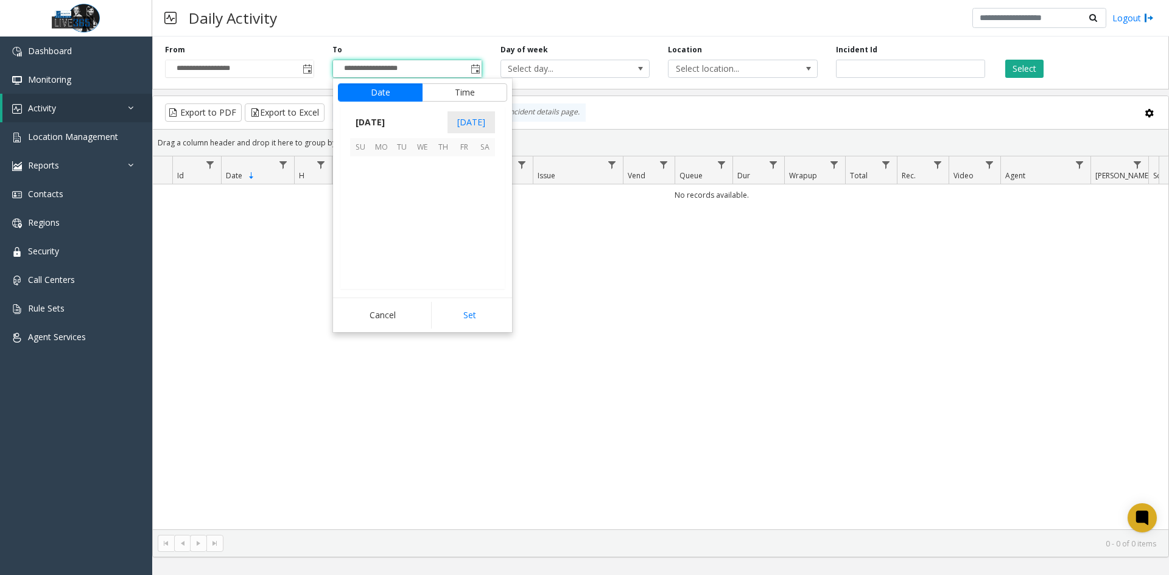
scroll to position [18, 0]
click at [361, 275] on span "31" at bounding box center [360, 270] width 21 height 21
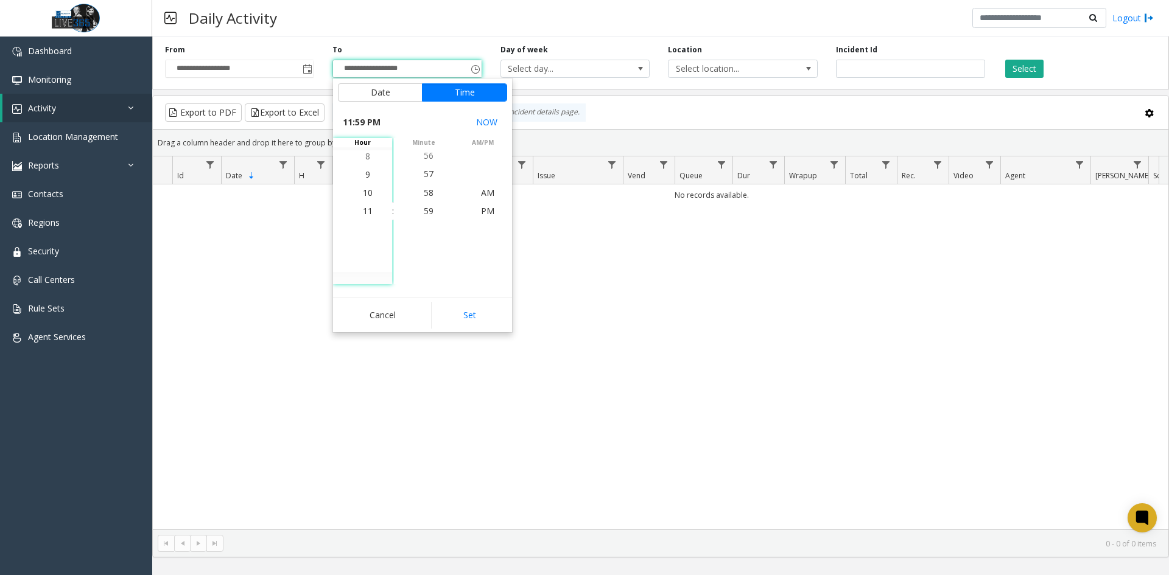
drag, startPoint x: 458, startPoint y: 317, endPoint x: 682, endPoint y: 278, distance: 227.4
click at [459, 317] on button "Set" at bounding box center [469, 315] width 77 height 27
type input "**********"
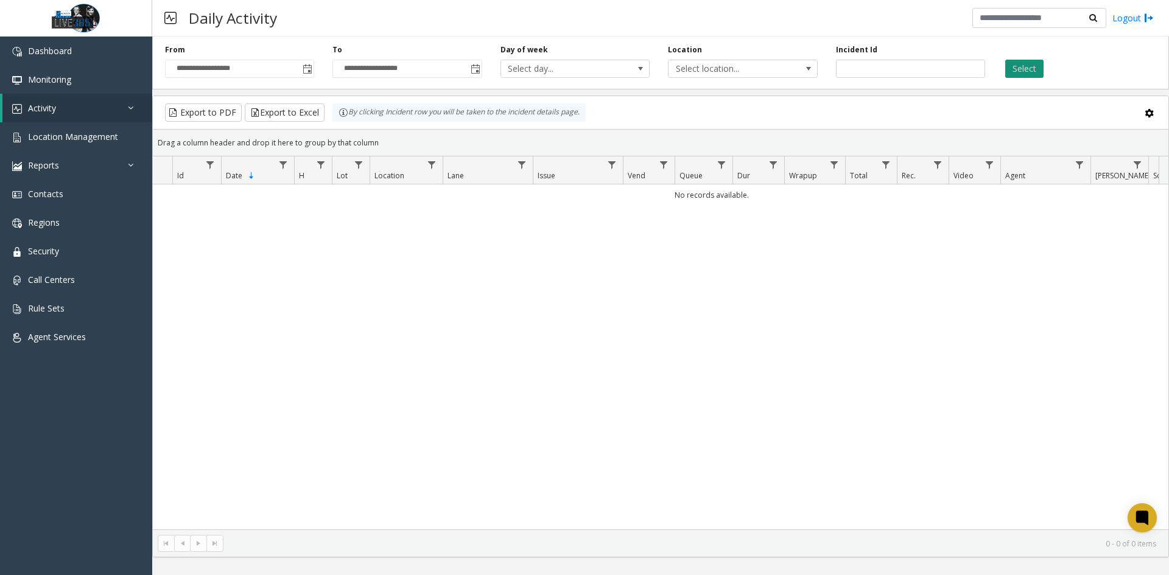
click at [1025, 68] on button "Select" at bounding box center [1024, 69] width 38 height 18
